Goal: Task Accomplishment & Management: Complete application form

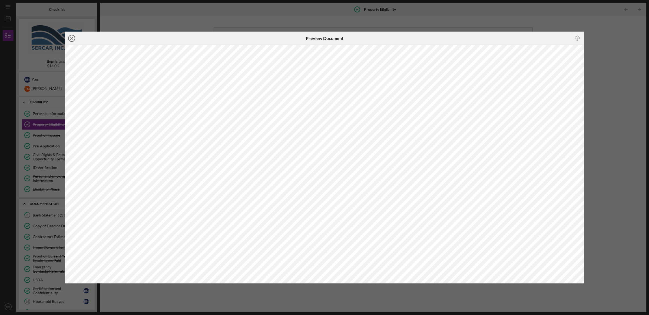
click at [71, 37] on line at bounding box center [71, 38] width 3 height 3
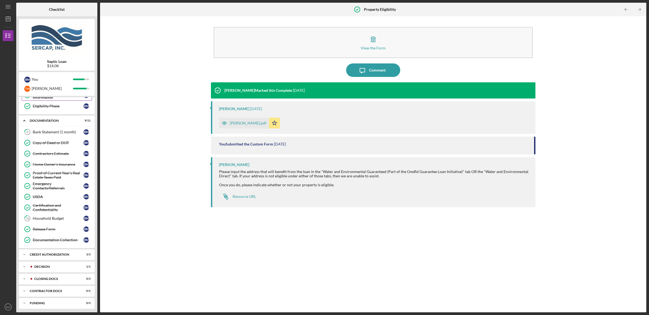
scroll to position [87, 0]
click at [49, 265] on div "Decision" at bounding box center [61, 265] width 54 height 3
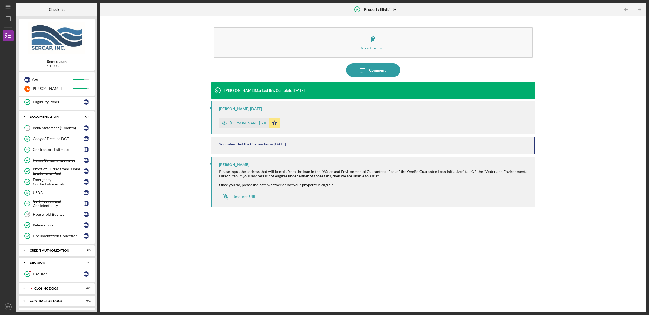
click at [43, 276] on div "Decision" at bounding box center [58, 274] width 51 height 4
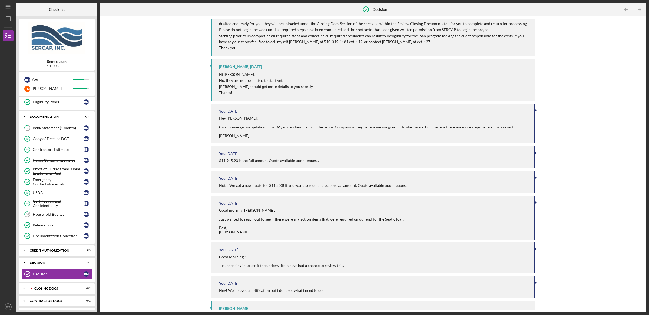
scroll to position [102, 0]
click at [59, 291] on div "CLOSING DOCS" at bounding box center [61, 288] width 54 height 3
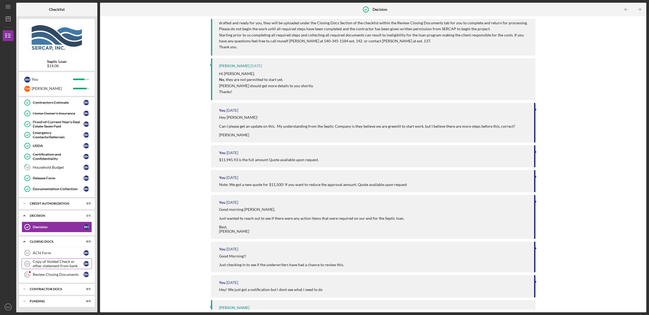
scroll to position [137, 0]
click at [58, 250] on link "ACH Form 21 ACH Form B M" at bounding box center [57, 253] width 70 height 11
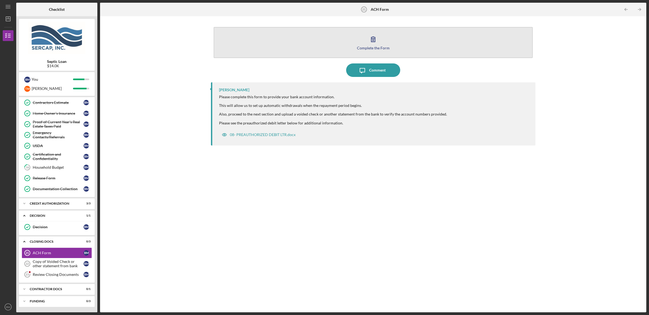
click at [376, 52] on button "Complete the Form Form" at bounding box center [373, 42] width 319 height 31
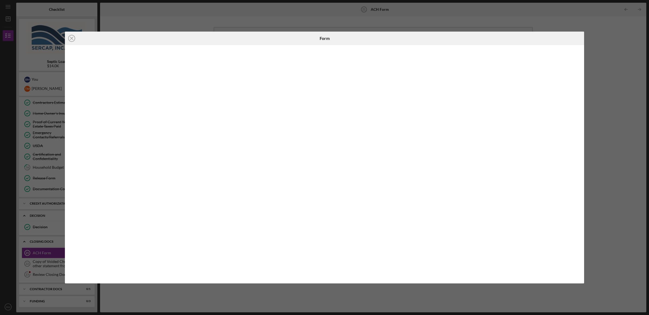
click at [615, 155] on div "Icon/Close Form" at bounding box center [324, 157] width 649 height 315
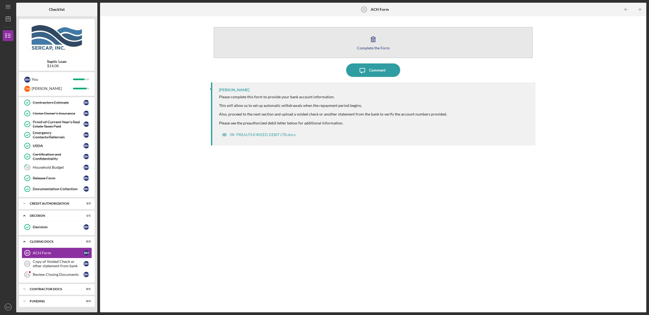
click at [384, 50] on button "Complete the Form Form" at bounding box center [373, 42] width 319 height 31
click at [374, 48] on div "Complete the Form" at bounding box center [373, 48] width 33 height 4
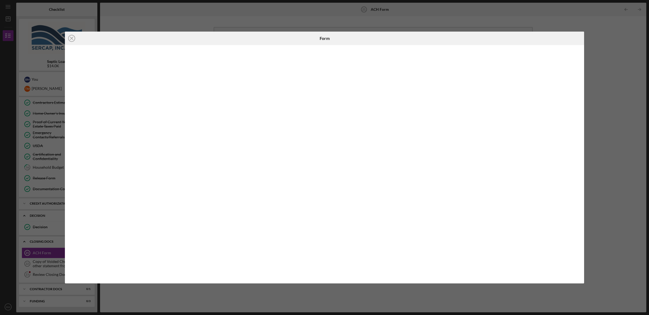
drag, startPoint x: 605, startPoint y: 150, endPoint x: 605, endPoint y: 153, distance: 3.1
click at [605, 153] on div "Icon/Close Form" at bounding box center [324, 157] width 649 height 315
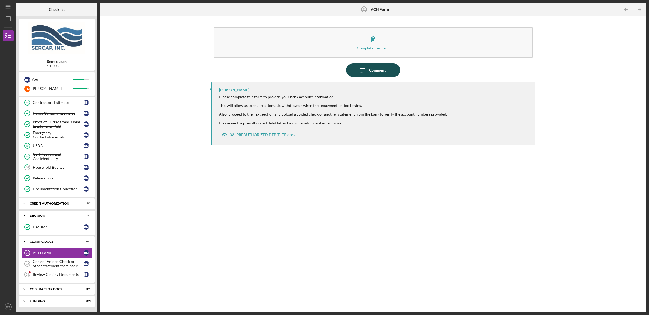
click at [378, 72] on div "Comment" at bounding box center [377, 71] width 16 height 14
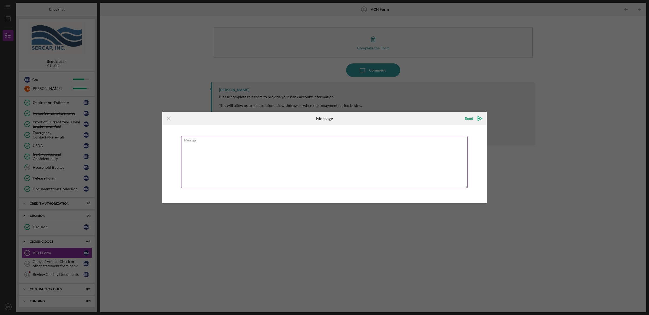
click at [273, 165] on textarea "Message" at bounding box center [324, 162] width 286 height 52
type textarea "Completed twice not showing as worked?"
click at [473, 120] on icon "Icon/icon-invite-send" at bounding box center [480, 119] width 14 height 14
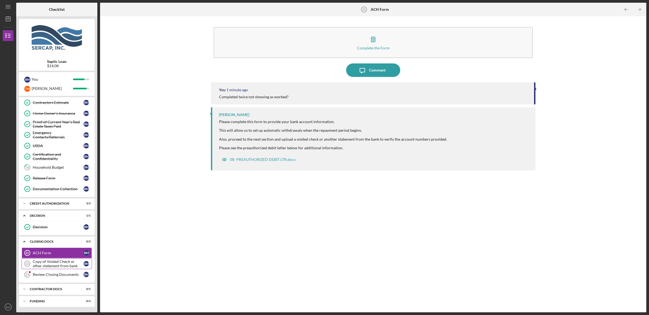
click at [42, 265] on div "Copy of Voided Check or other statement from bank" at bounding box center [58, 264] width 51 height 9
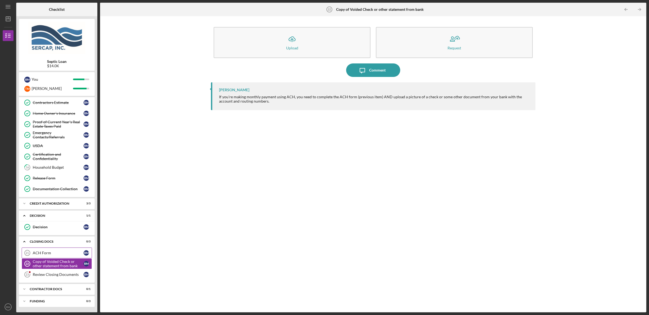
click at [43, 252] on div "ACH Form" at bounding box center [58, 253] width 51 height 4
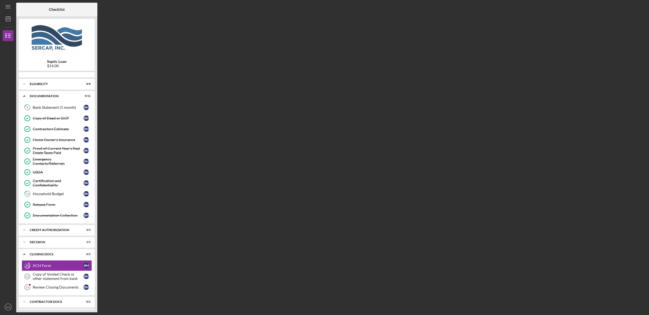
scroll to position [14, 0]
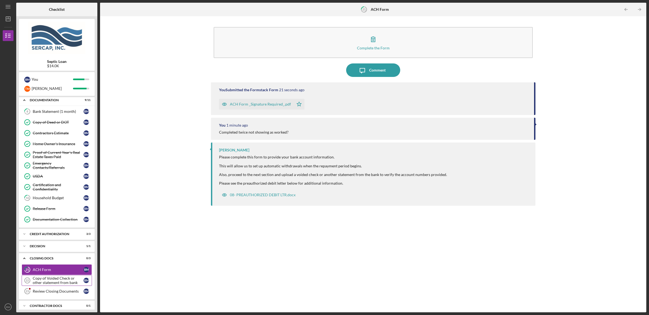
click at [59, 280] on div "Copy of Voided Check or other statement from bank" at bounding box center [58, 280] width 51 height 9
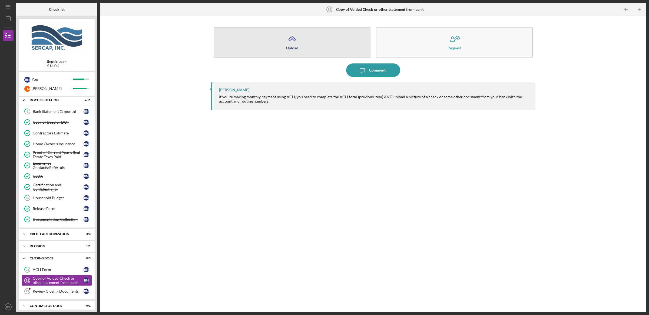
click at [300, 38] on button "Icon/Upload Upload" at bounding box center [292, 42] width 157 height 31
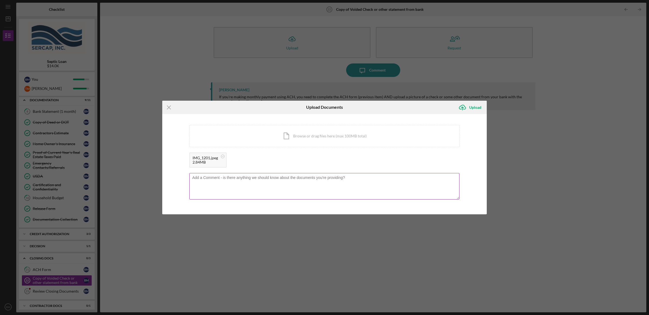
click at [283, 186] on textarea at bounding box center [324, 186] width 270 height 26
click at [200, 179] on textarea "PLease see attached Voided Checl" at bounding box center [324, 186] width 270 height 26
click at [197, 176] on textarea "PLease see attached Voided Checl" at bounding box center [324, 186] width 270 height 26
type textarea "Please see attached Voided Check"
click at [470, 105] on div "Upload" at bounding box center [475, 107] width 12 height 11
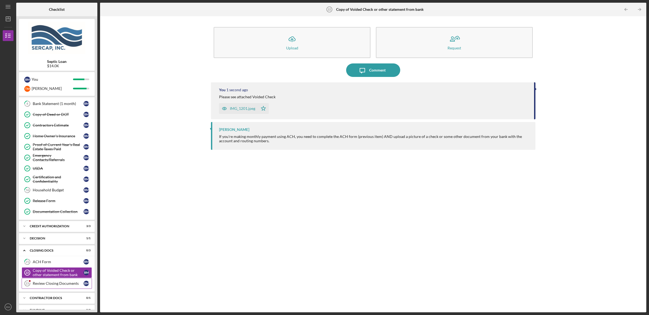
scroll to position [23, 0]
click at [66, 285] on div "Review Closing Documents" at bounding box center [58, 283] width 51 height 4
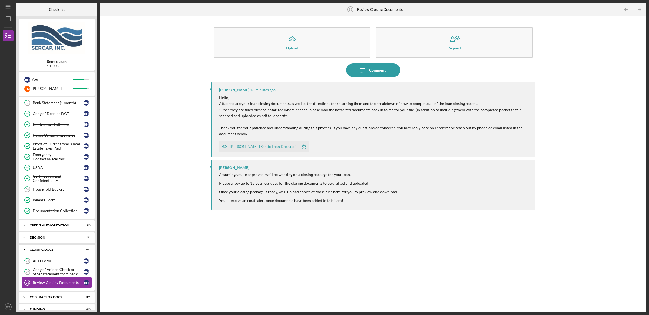
click at [253, 145] on div "Moyer Septic Loan Docs.pdf" at bounding box center [263, 147] width 66 height 4
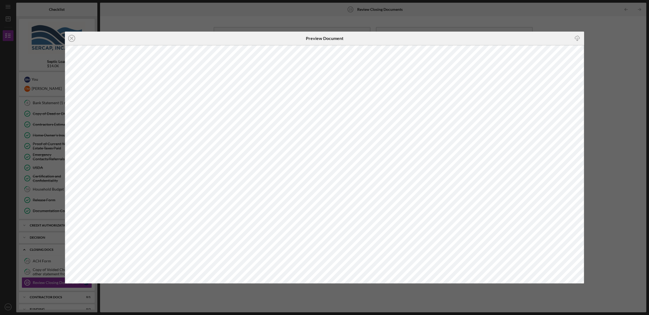
click at [578, 38] on icon "button" at bounding box center [577, 37] width 5 height 3
